Goal: Navigation & Orientation: Find specific page/section

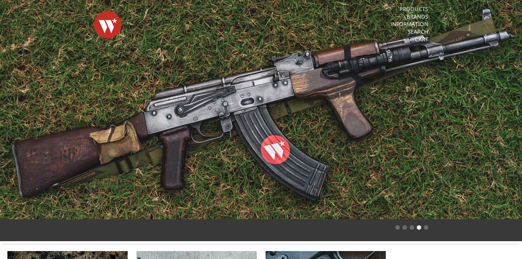
click at [414, 7] on link "Products" at bounding box center [414, 8] width 29 height 7
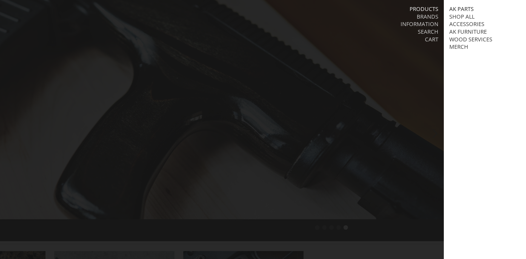
click at [461, 9] on link "AK Parts" at bounding box center [462, 8] width 24 height 7
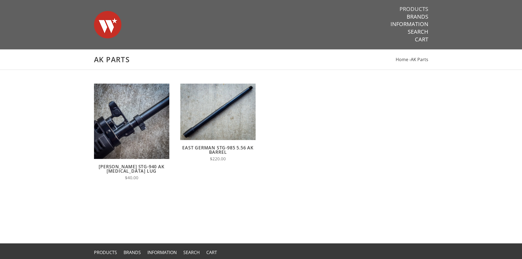
click at [409, 5] on link "Products" at bounding box center [414, 8] width 29 height 7
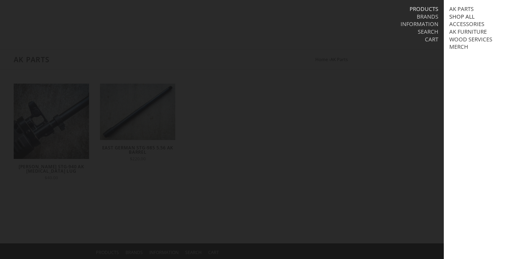
click at [457, 15] on link "Shop All" at bounding box center [462, 16] width 25 height 7
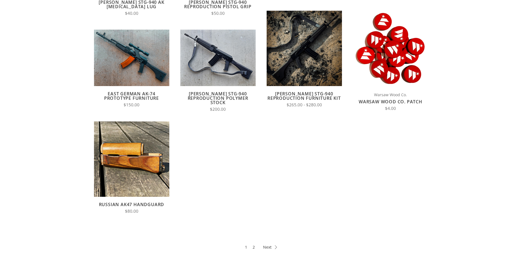
scroll to position [55, 0]
